Goal: Transaction & Acquisition: Purchase product/service

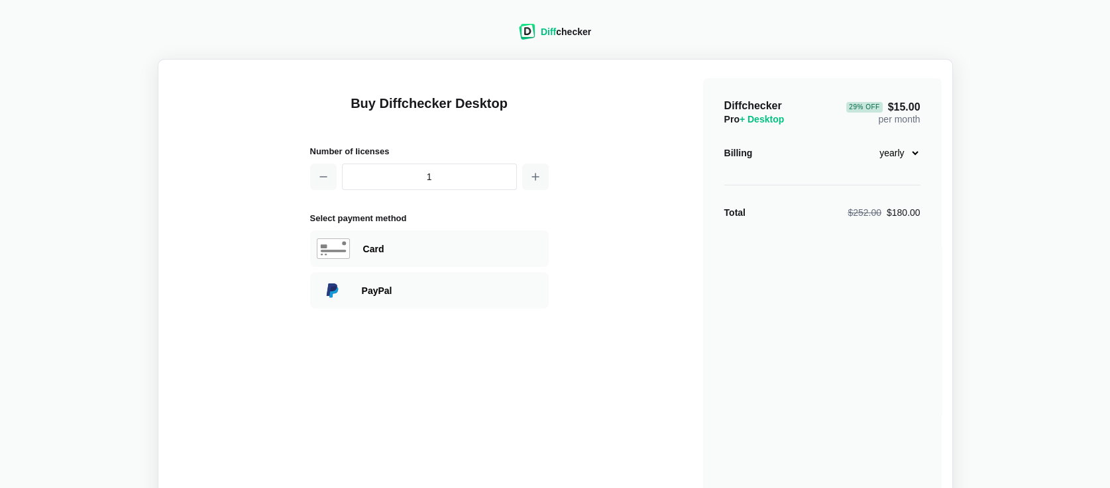
click at [535, 27] on img at bounding box center [527, 32] width 17 height 16
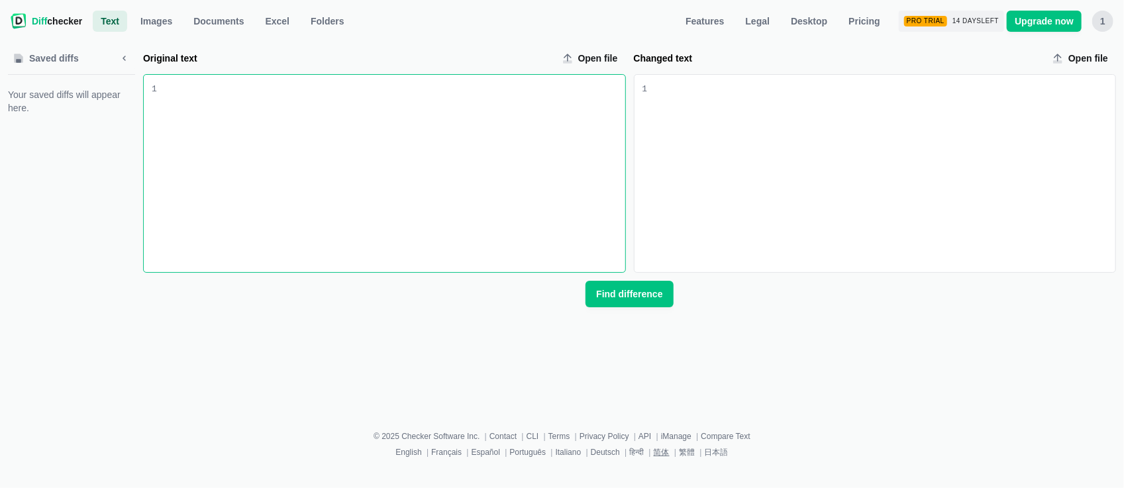
click at [659, 457] on link "简体" at bounding box center [662, 452] width 16 height 9
